Goal: Information Seeking & Learning: Learn about a topic

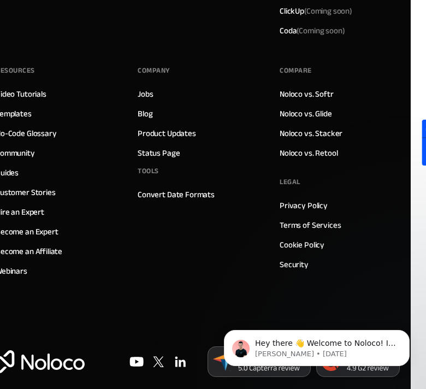
scroll to position [7780, 0]
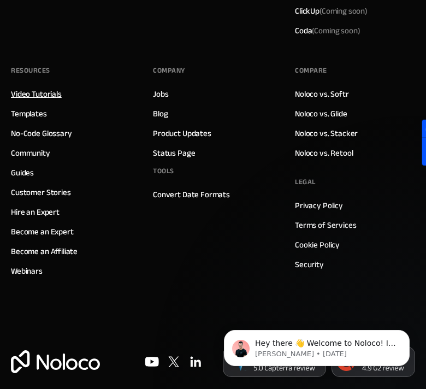
click at [36, 87] on link "Video Tutorials" at bounding box center [36, 94] width 51 height 14
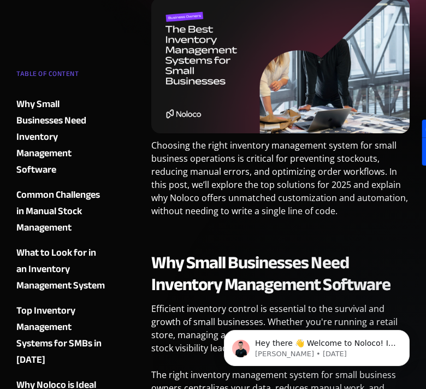
scroll to position [246, 0]
